Goal: Transaction & Acquisition: Purchase product/service

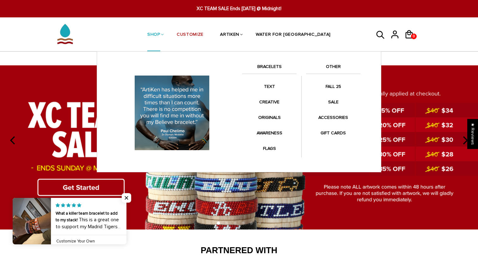
click at [160, 32] on link "SHOP" at bounding box center [153, 35] width 13 height 34
click at [160, 34] on link "SHOP" at bounding box center [153, 35] width 13 height 34
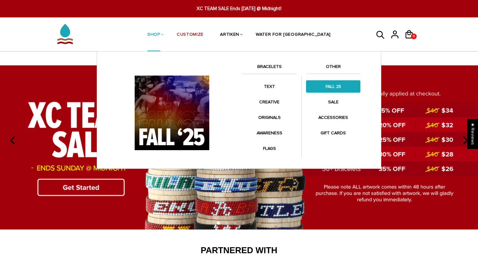
click at [327, 88] on link "FALL 25" at bounding box center [333, 86] width 54 height 12
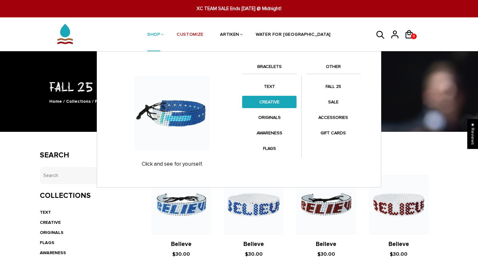
click at [260, 102] on link "CREATIVE" at bounding box center [269, 102] width 54 height 12
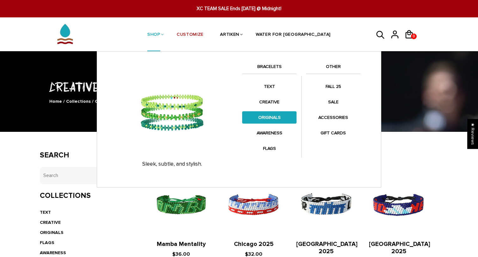
click at [265, 120] on link "ORIGINALS" at bounding box center [269, 117] width 54 height 12
